Goal: Complete application form

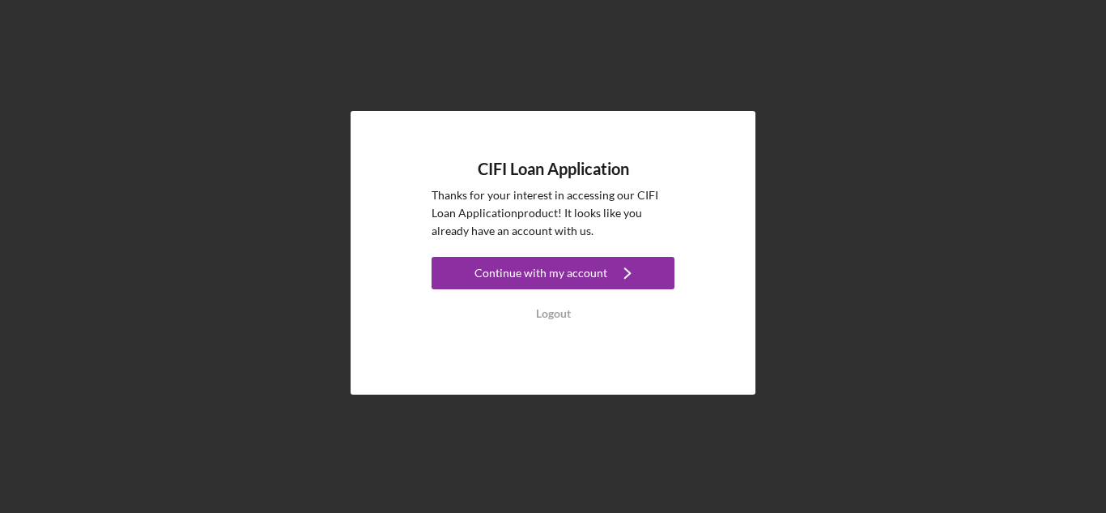
drag, startPoint x: 539, startPoint y: 270, endPoint x: 555, endPoint y: 308, distance: 41.4
click at [539, 270] on div "Continue with my account" at bounding box center [541, 273] width 133 height 32
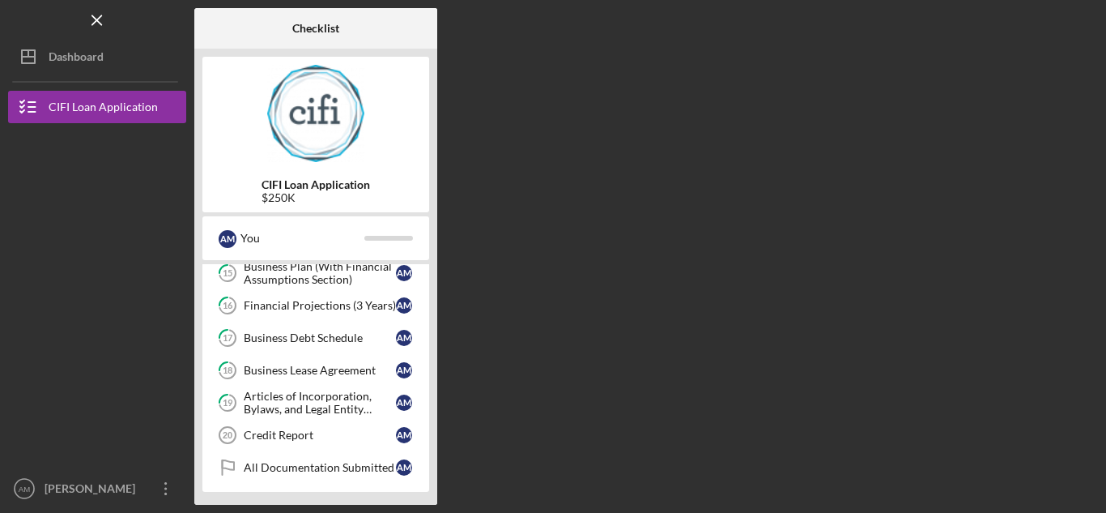
scroll to position [497, 0]
